Goal: Task Accomplishment & Management: Complete application form

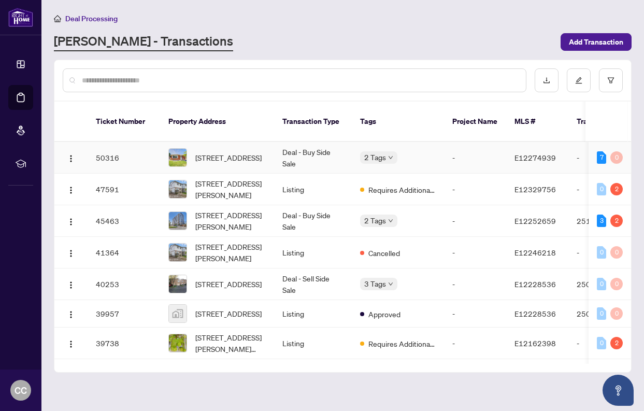
click at [266, 142] on td "[STREET_ADDRESS]" at bounding box center [217, 158] width 114 height 32
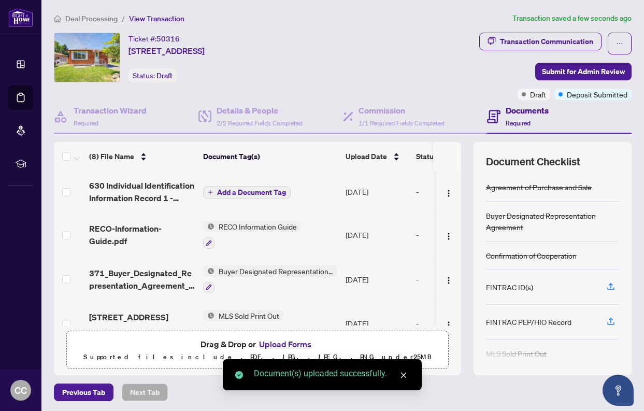
click at [253, 192] on span "Add a Document Tag" at bounding box center [251, 192] width 69 height 7
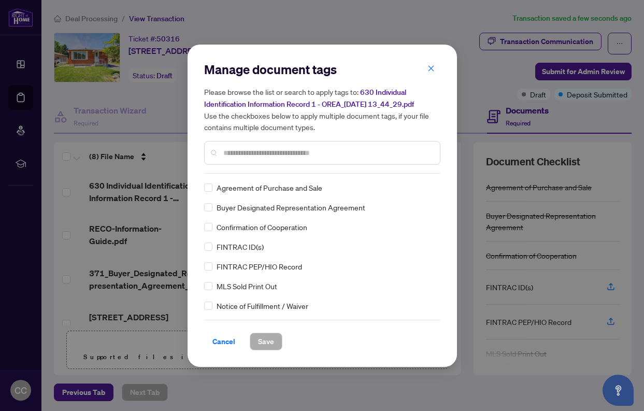
click at [249, 151] on input "text" at bounding box center [327, 152] width 208 height 11
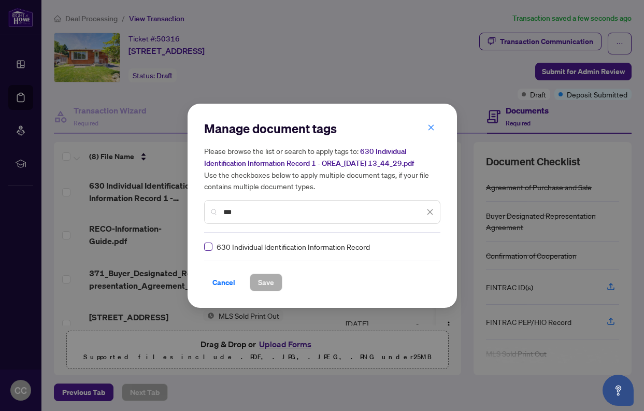
type input "***"
click at [264, 280] on span "Save" at bounding box center [266, 282] width 16 height 17
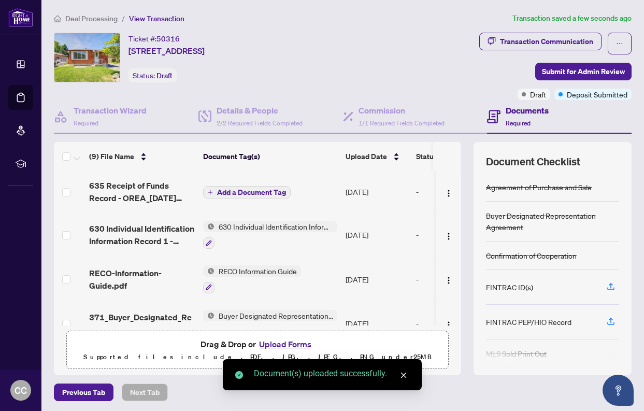
click at [226, 191] on span "Add a Document Tag" at bounding box center [251, 192] width 69 height 7
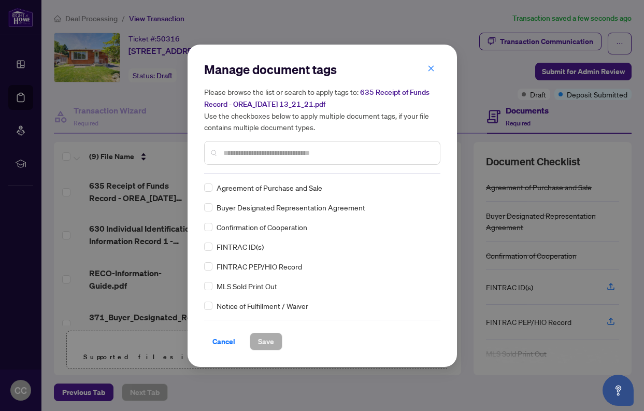
click at [265, 150] on input "text" at bounding box center [327, 152] width 208 height 11
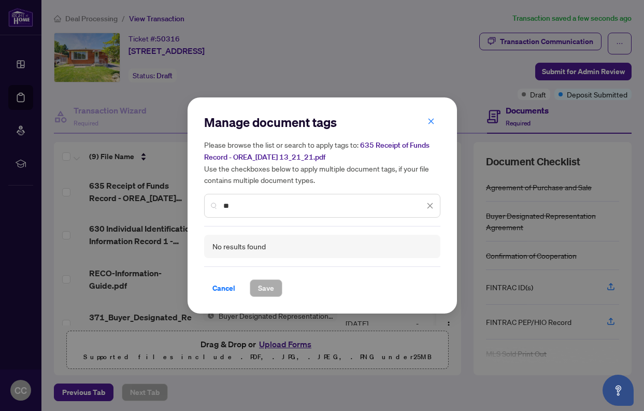
type input "*"
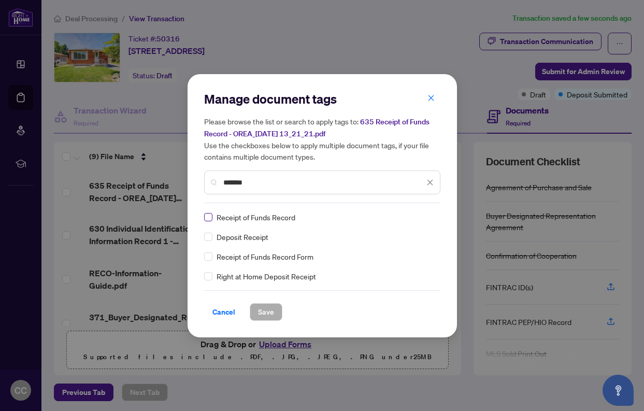
type input "*******"
click at [211, 214] on span at bounding box center [208, 217] width 8 height 8
click at [278, 313] on button "Save" at bounding box center [266, 312] width 33 height 18
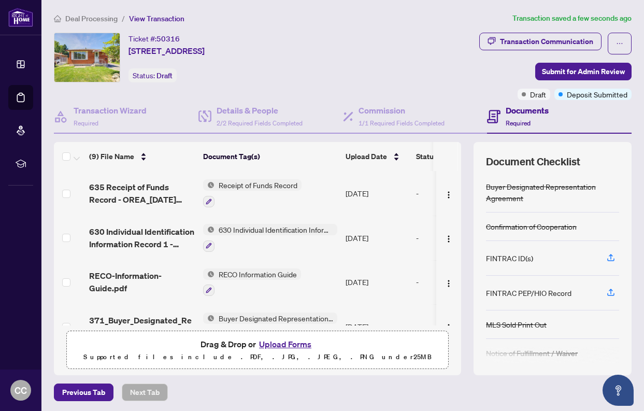
scroll to position [36, 0]
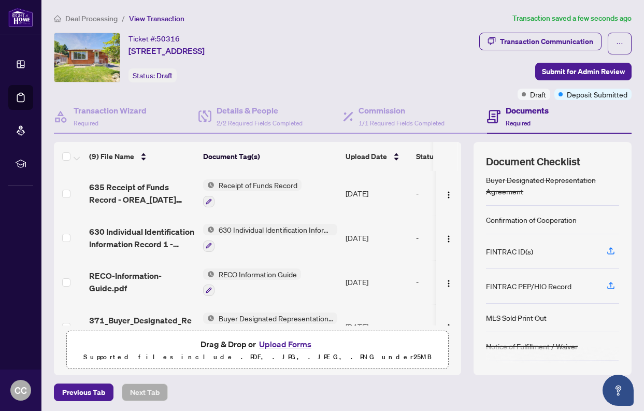
click at [508, 252] on div "FINTRAC ID(s)" at bounding box center [509, 251] width 47 height 11
click at [209, 245] on icon "button" at bounding box center [209, 246] width 6 height 6
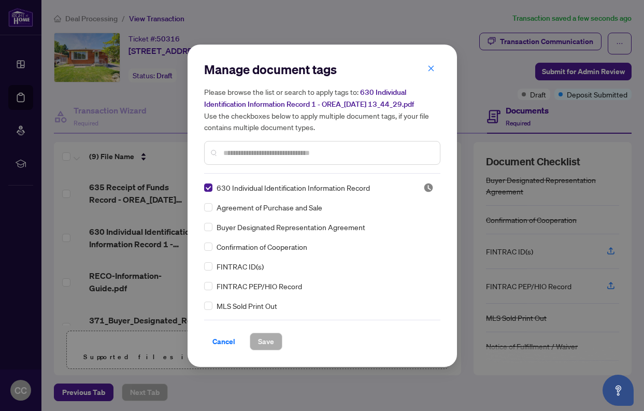
click at [259, 154] on input "text" at bounding box center [327, 152] width 208 height 11
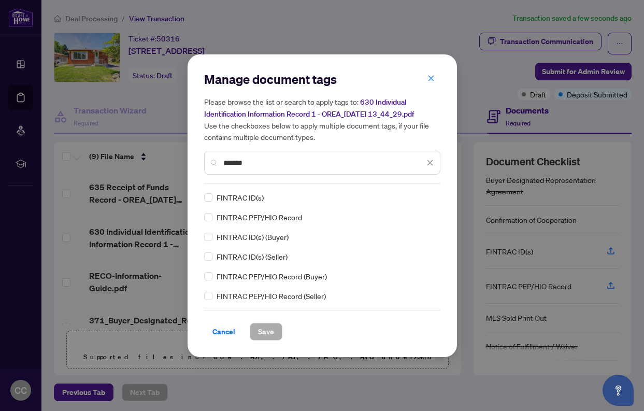
scroll to position [0, 0]
type input "*******"
click at [269, 327] on span "Save" at bounding box center [266, 331] width 16 height 17
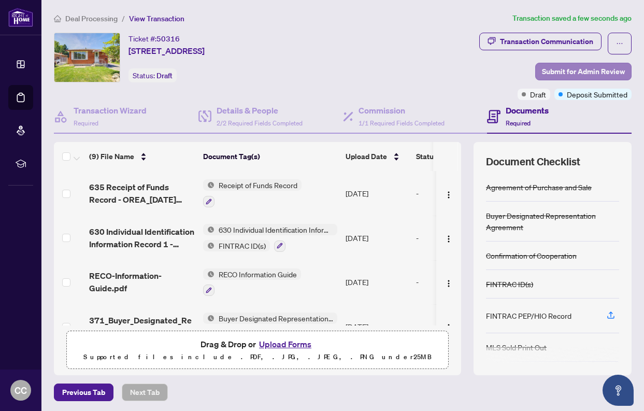
click at [578, 69] on span "Submit for Admin Review" at bounding box center [583, 71] width 83 height 17
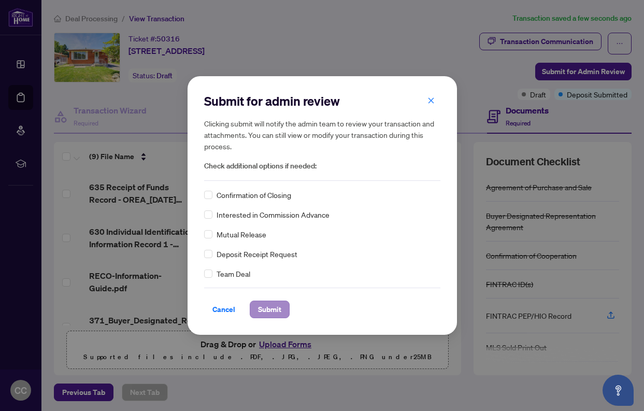
click at [263, 307] on span "Submit" at bounding box center [269, 309] width 23 height 17
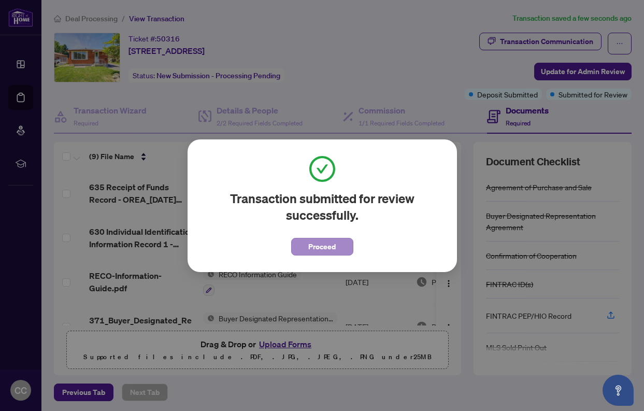
click at [333, 248] on span "Proceed" at bounding box center [321, 246] width 27 height 17
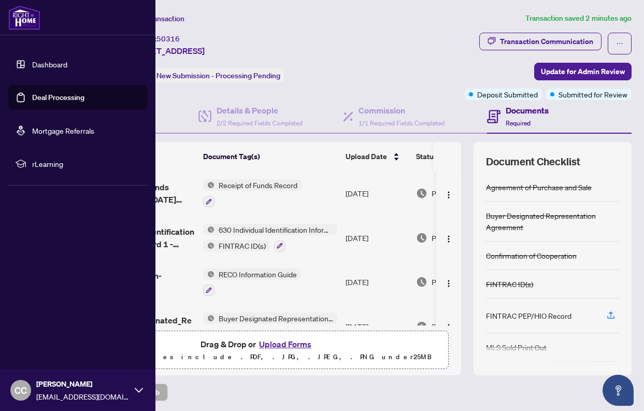
click at [39, 65] on link "Dashboard" at bounding box center [49, 64] width 35 height 9
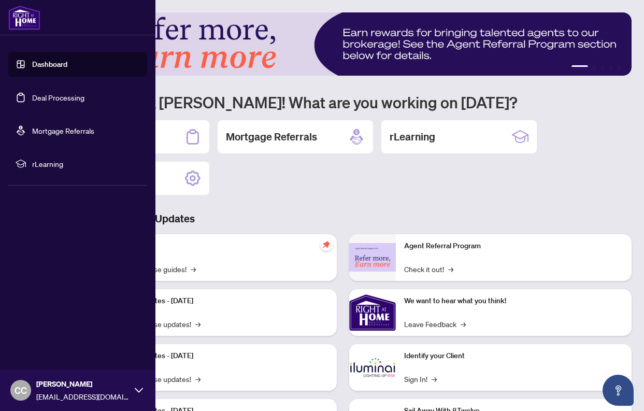
click at [48, 100] on link "Deal Processing" at bounding box center [58, 97] width 52 height 9
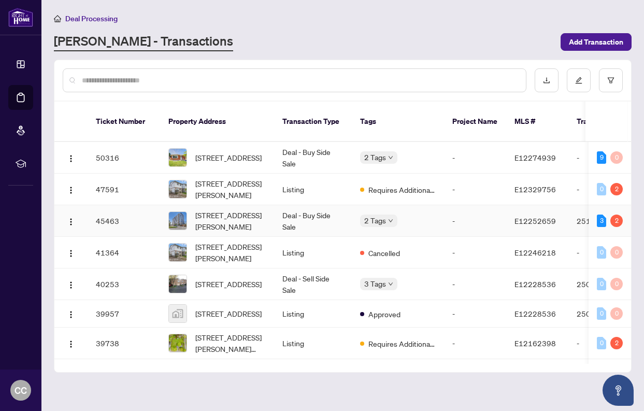
click at [474, 210] on td "-" at bounding box center [475, 221] width 62 height 32
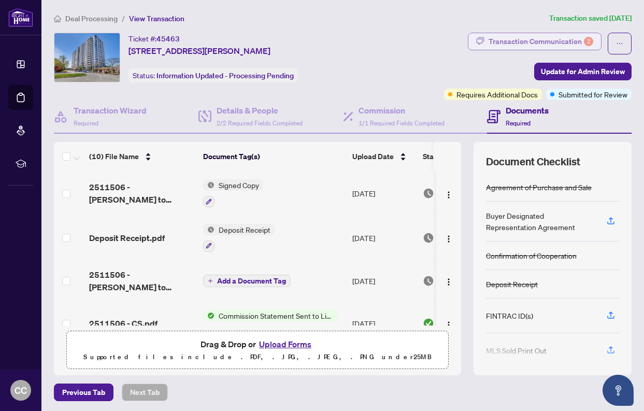
click at [499, 38] on div "Transaction Communication 2" at bounding box center [541, 41] width 105 height 17
type textarea "**********"
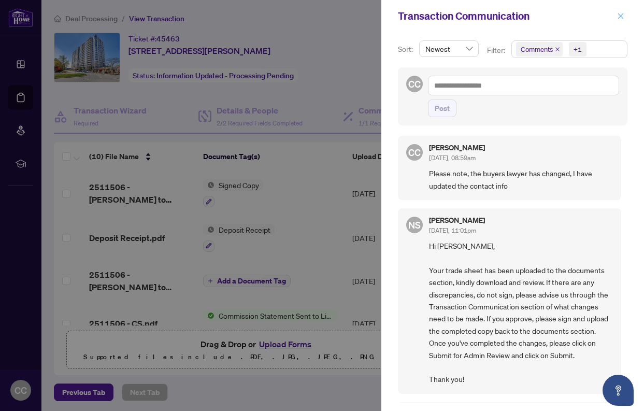
click at [618, 12] on span "button" at bounding box center [620, 16] width 7 height 17
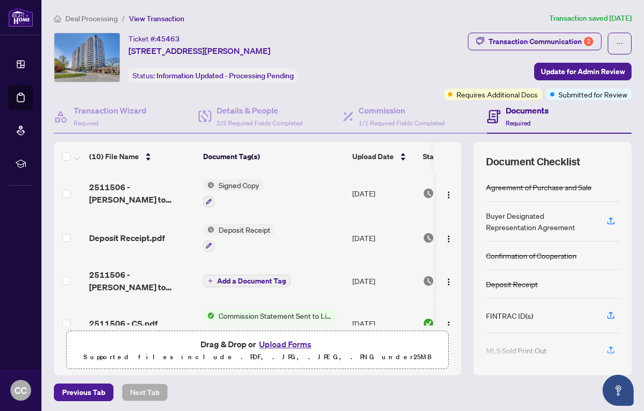
click at [149, 19] on span "View Transaction" at bounding box center [156, 18] width 55 height 9
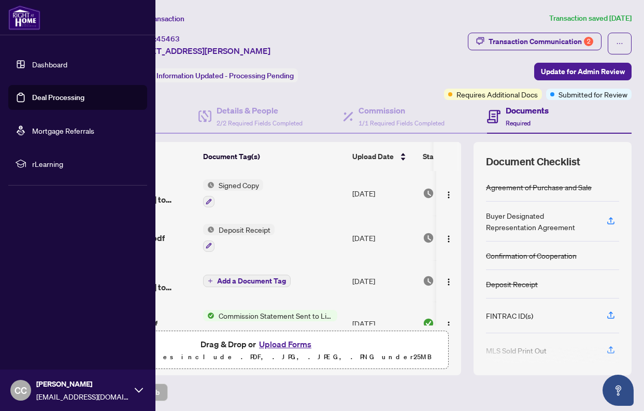
click at [34, 62] on link "Dashboard" at bounding box center [49, 64] width 35 height 9
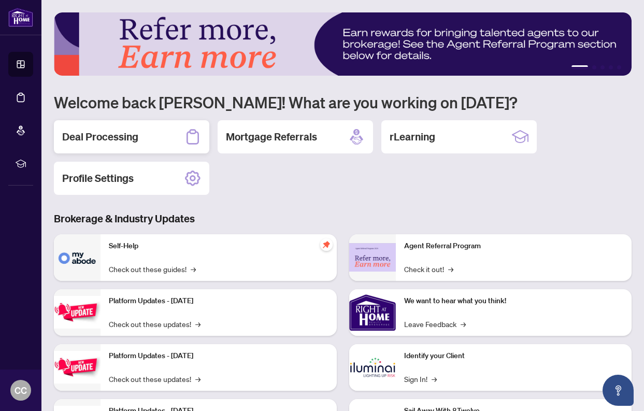
click at [134, 140] on h2 "Deal Processing" at bounding box center [100, 137] width 76 height 15
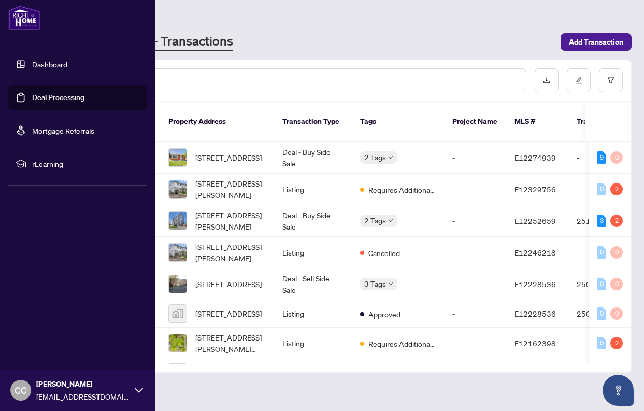
click at [37, 64] on link "Dashboard" at bounding box center [49, 64] width 35 height 9
